Goal: Task Accomplishment & Management: Use online tool/utility

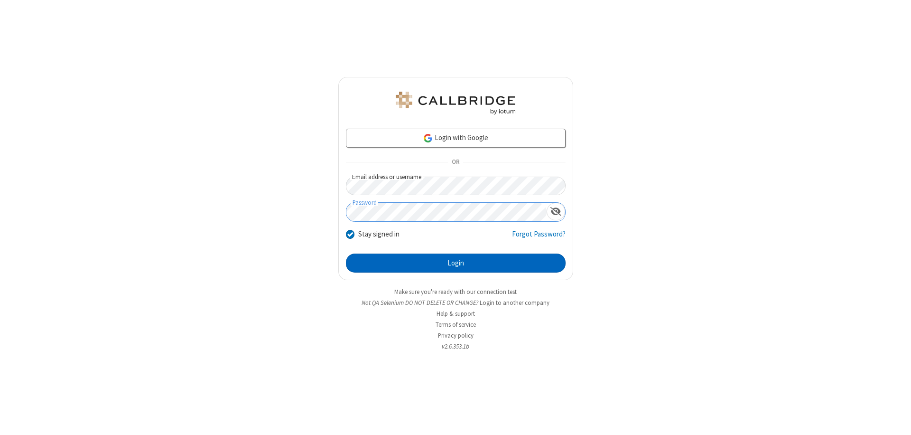
click at [455, 263] on button "Login" at bounding box center [456, 262] width 220 height 19
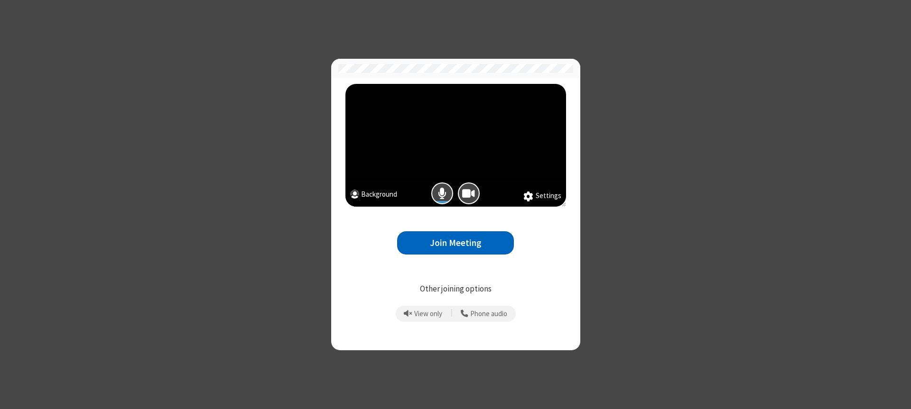
click at [455, 243] on button "Join Meeting" at bounding box center [455, 243] width 117 height 23
